Goal: Task Accomplishment & Management: Use online tool/utility

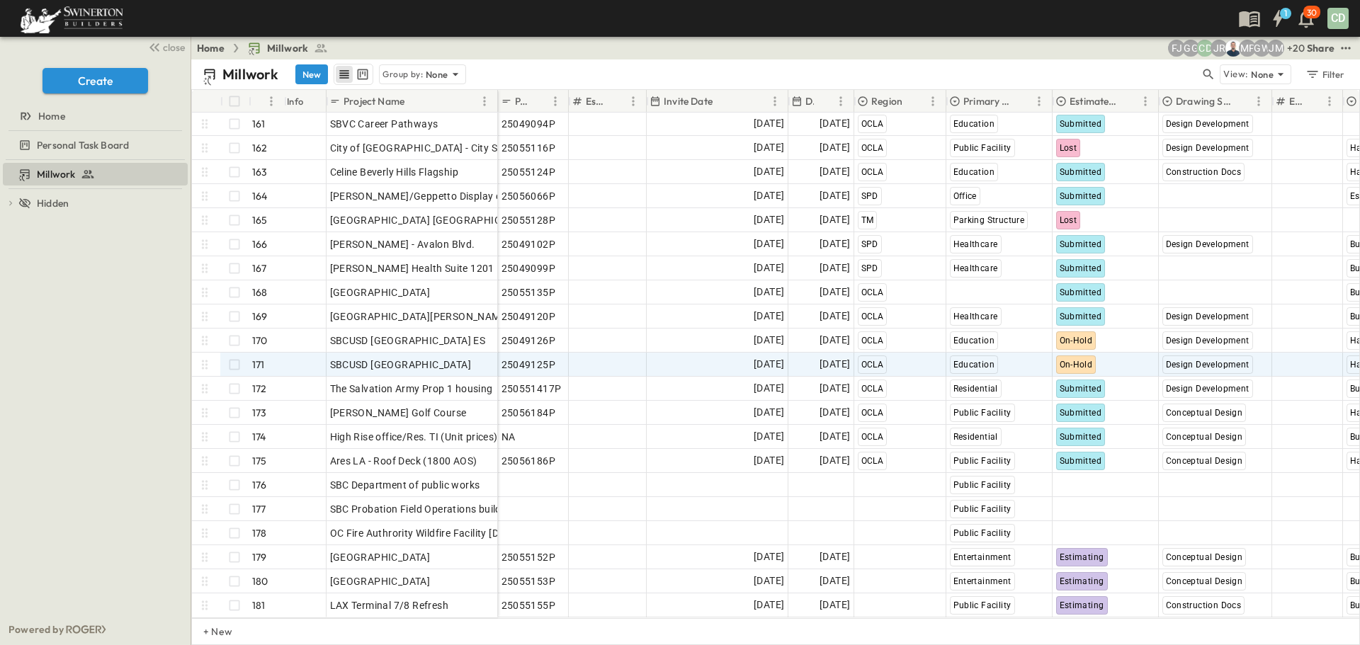
scroll to position [3864, 0]
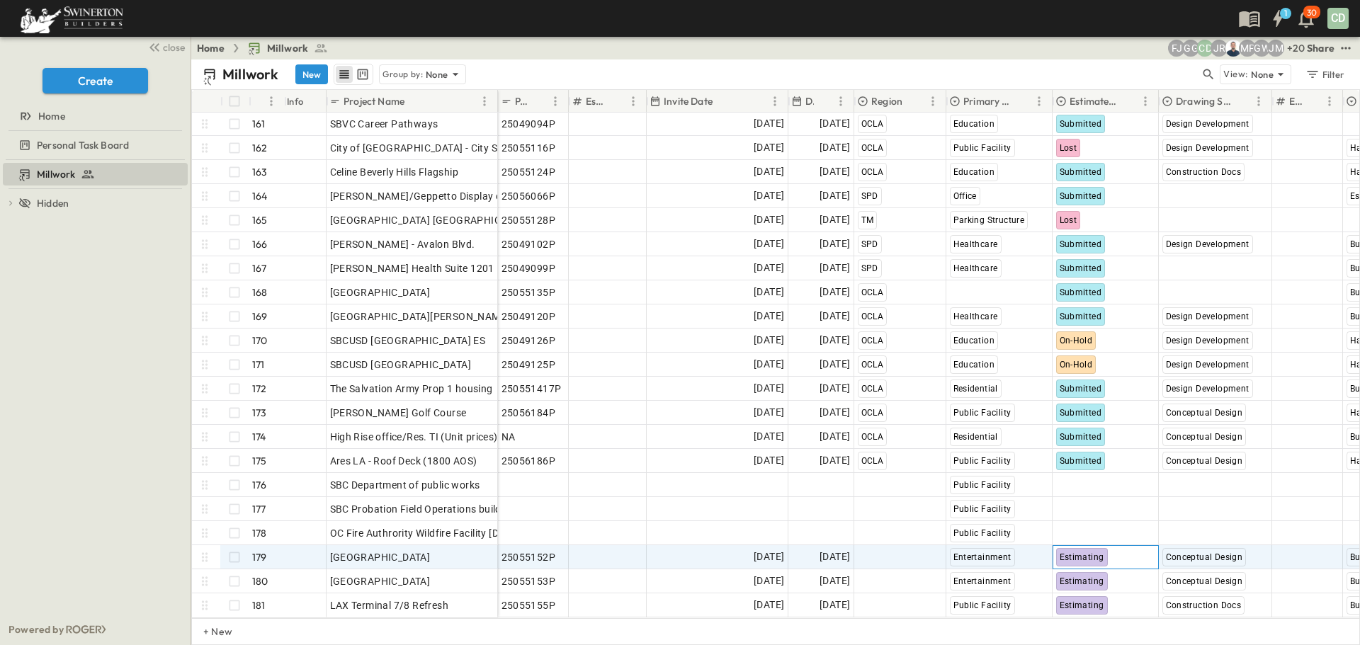
click at [1033, 486] on span "Estimating" at bounding box center [1082, 557] width 45 height 10
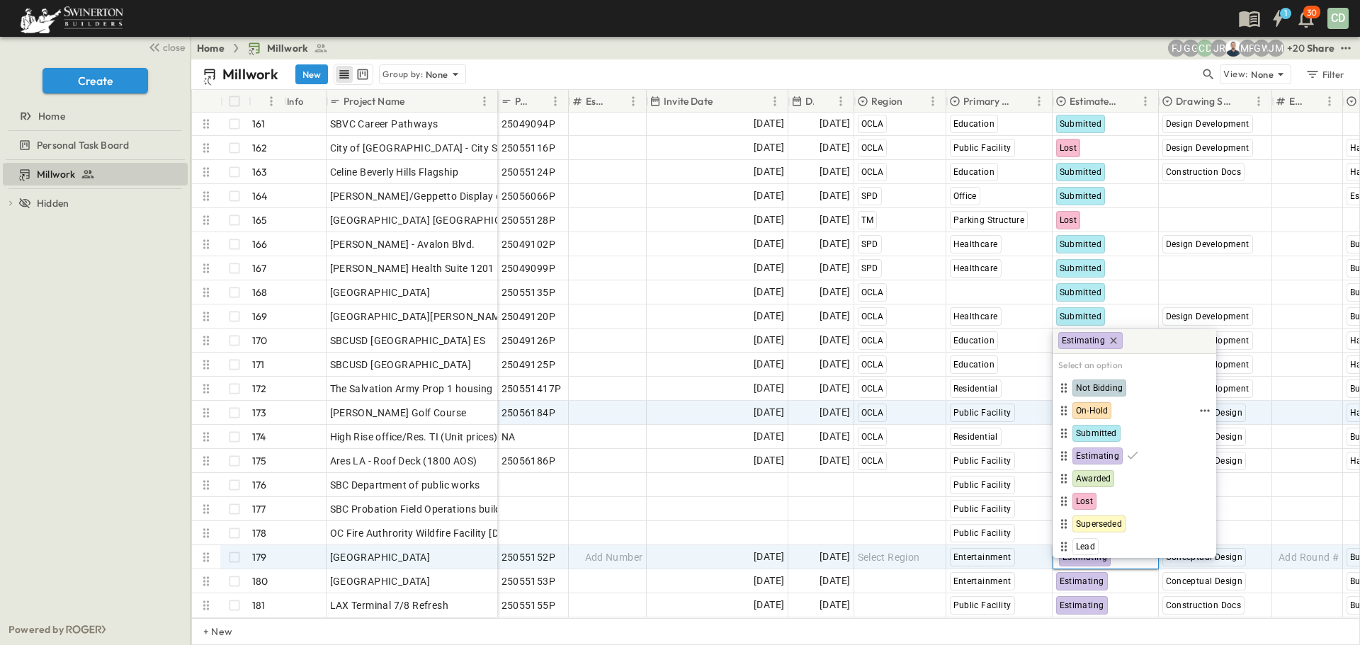
click at [1033, 410] on span "On-Hold" at bounding box center [1092, 410] width 32 height 11
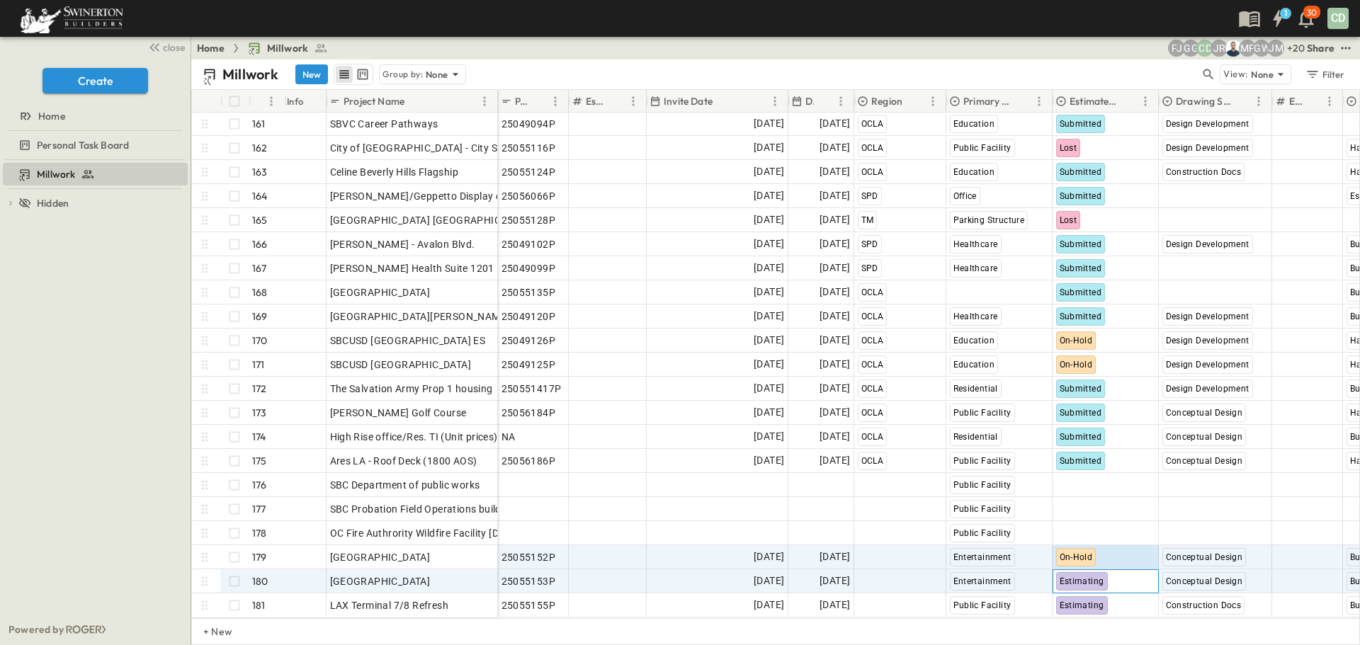
click at [1033, 486] on span "Estimating" at bounding box center [1082, 582] width 45 height 10
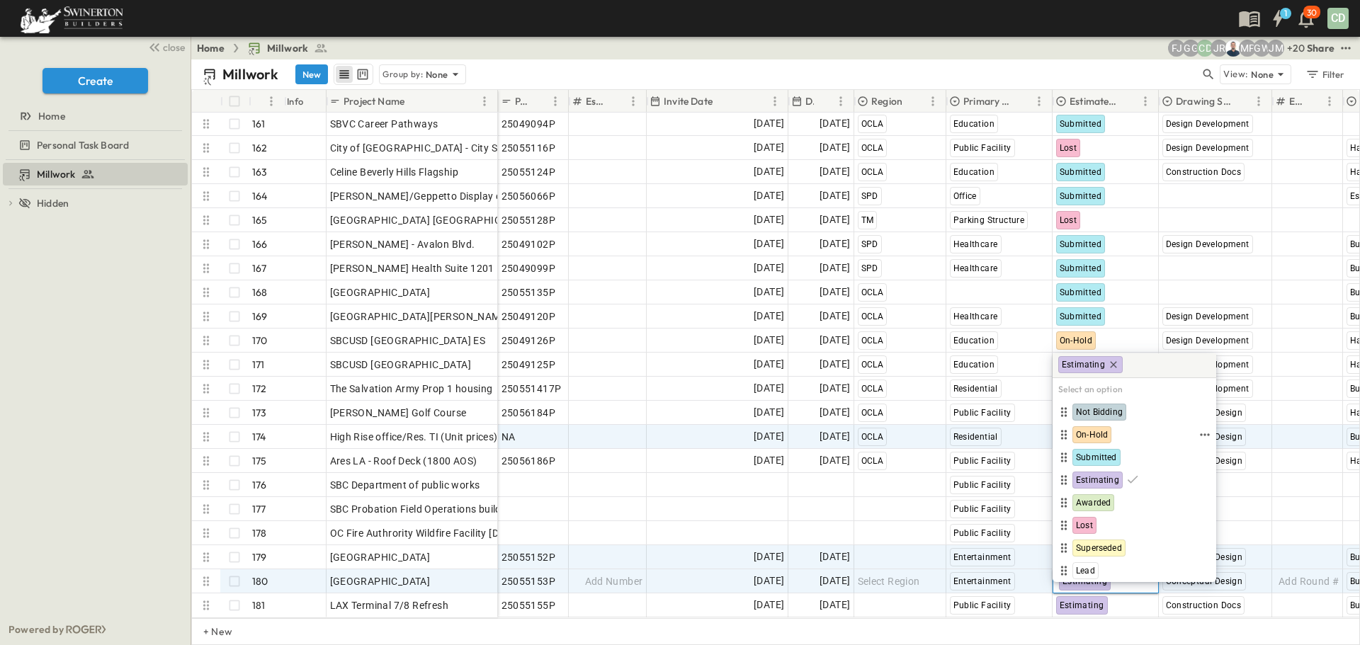
click at [1033, 436] on span "On-Hold" at bounding box center [1092, 434] width 32 height 11
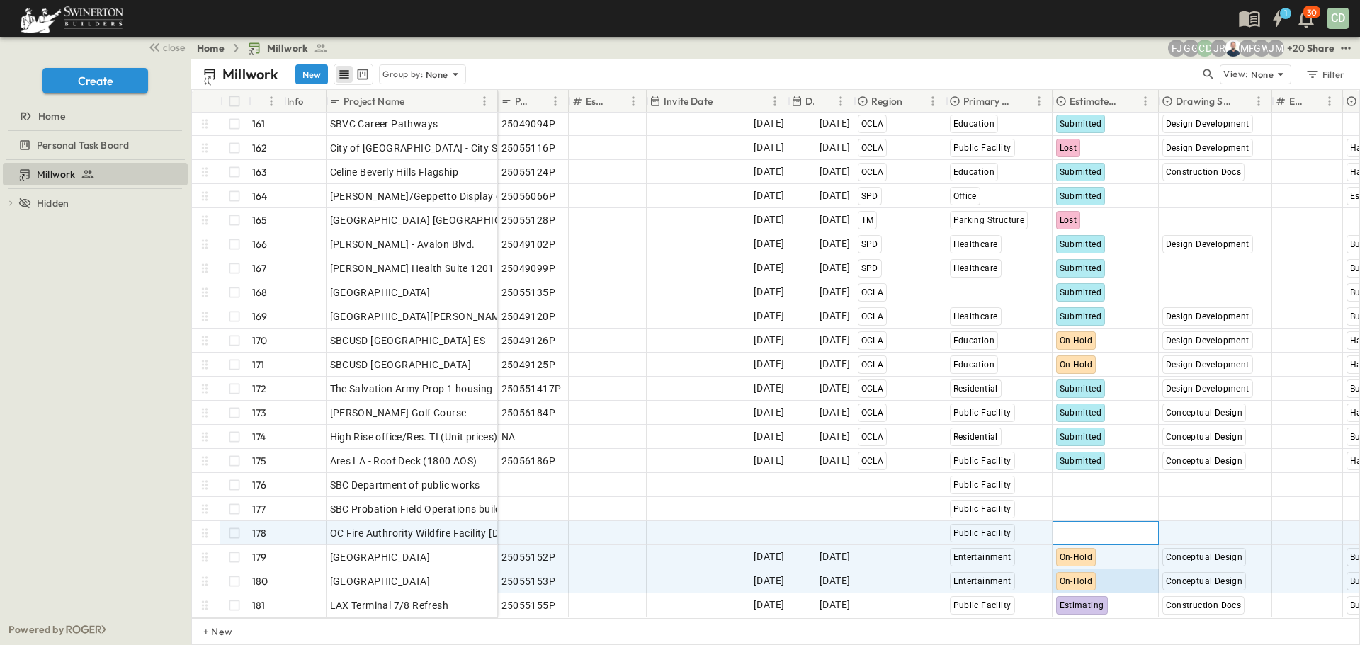
click at [1033, 486] on span "Select Status" at bounding box center [1086, 533] width 61 height 14
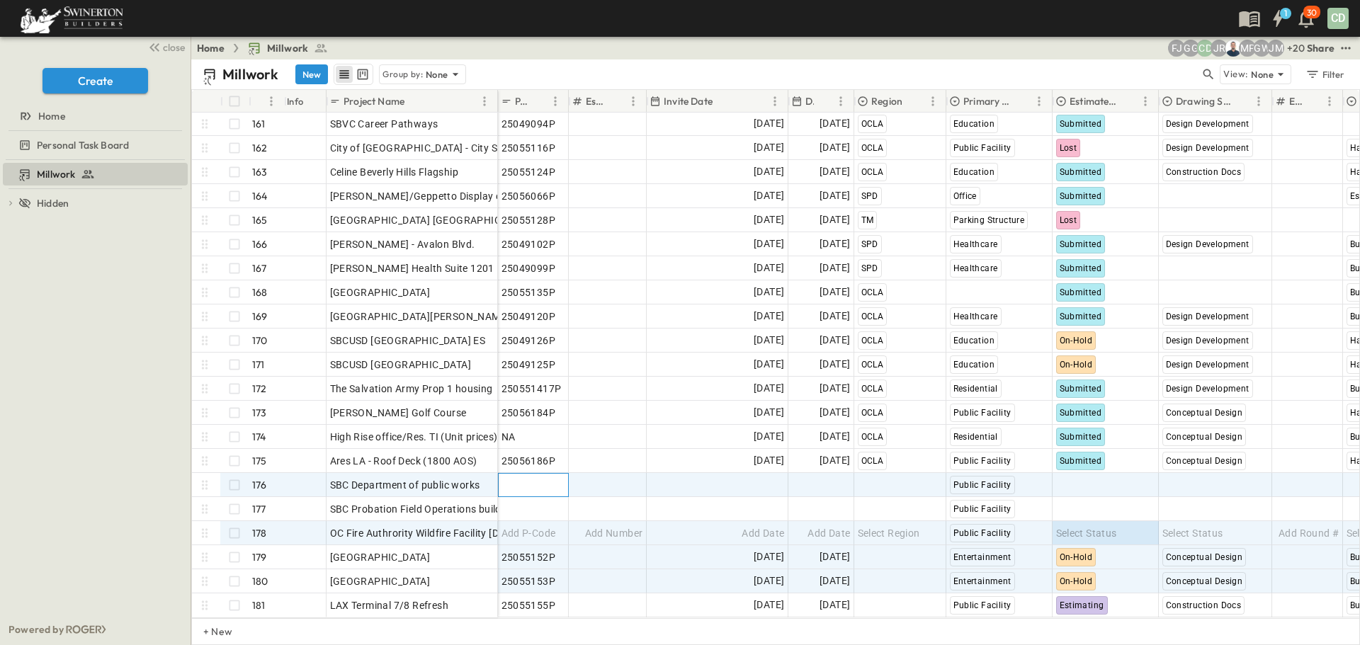
click at [538, 478] on span "Add P-Code" at bounding box center [528, 485] width 55 height 14
